Goal: Task Accomplishment & Management: Use online tool/utility

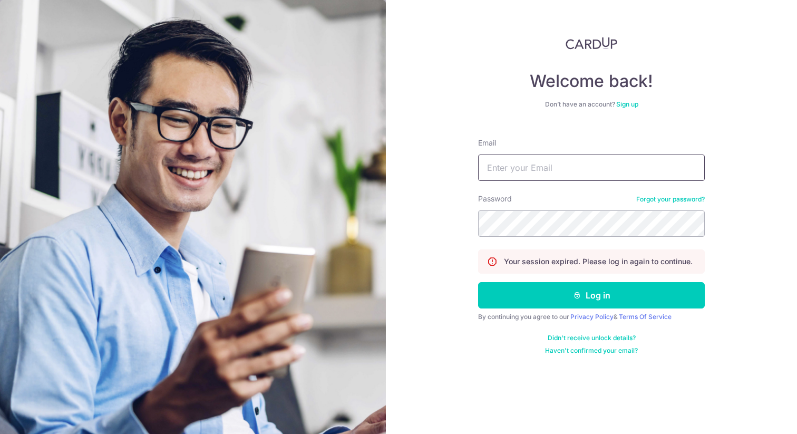
click at [566, 168] on input "Email" at bounding box center [591, 167] width 227 height 26
type input "[EMAIL_ADDRESS][DOMAIN_NAME]"
click at [478, 282] on button "Log in" at bounding box center [591, 295] width 227 height 26
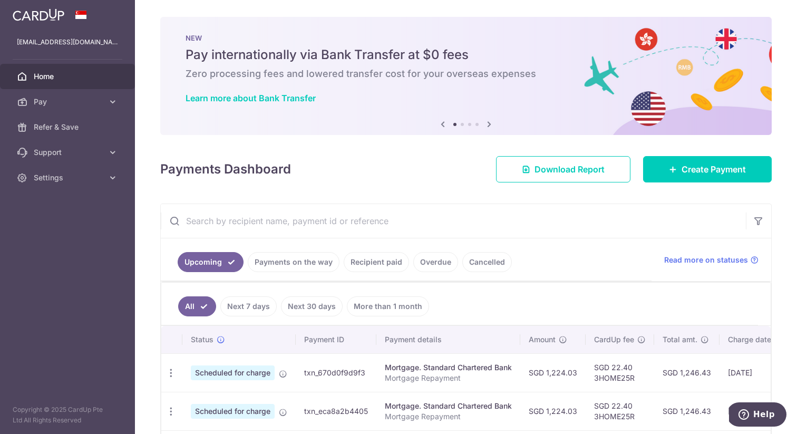
scroll to position [86, 0]
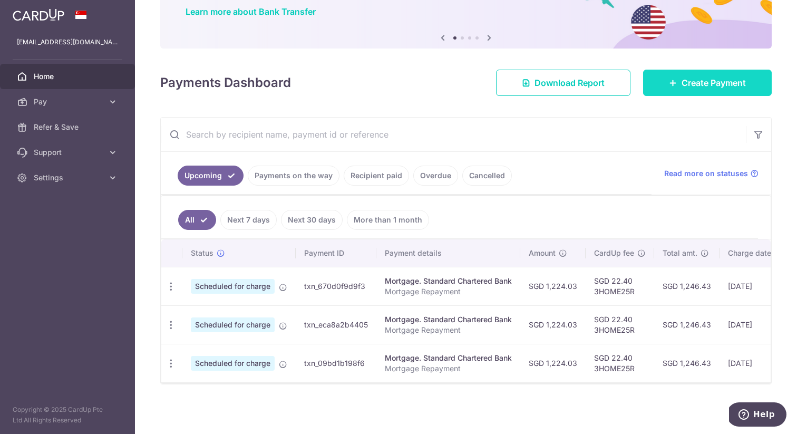
click at [690, 90] on link "Create Payment" at bounding box center [707, 83] width 129 height 26
